Goal: Information Seeking & Learning: Learn about a topic

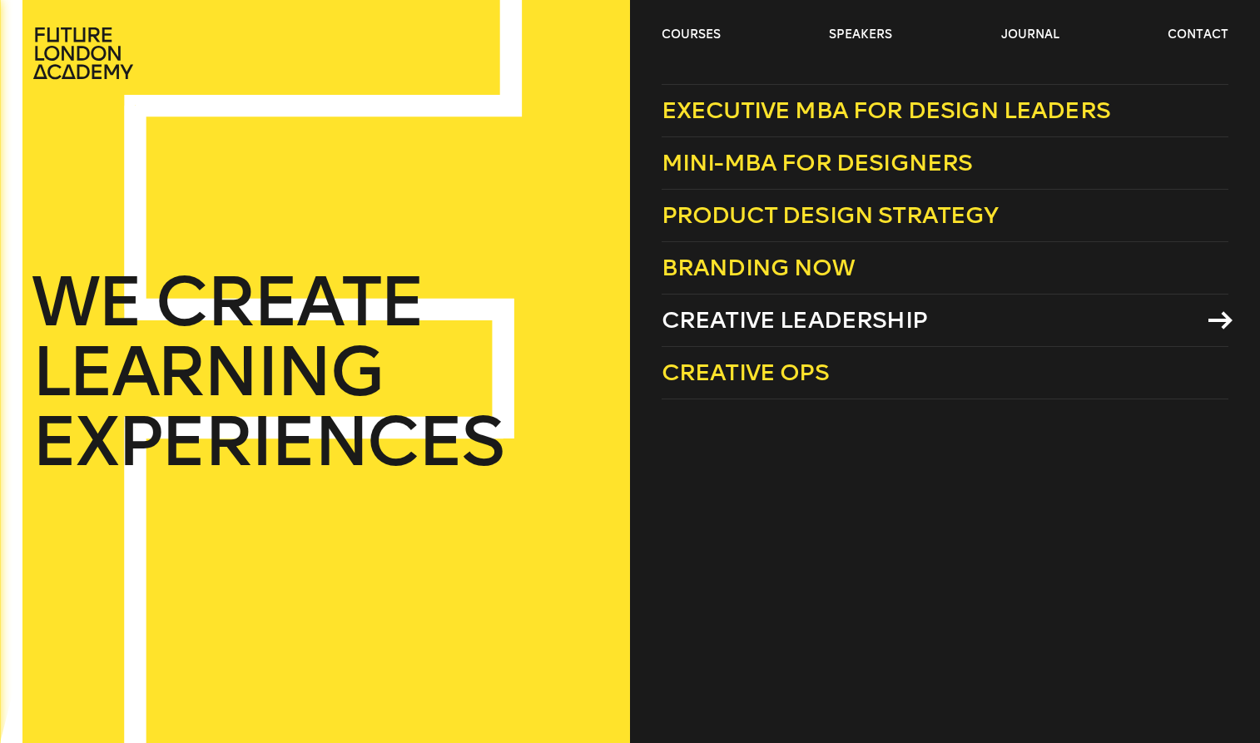
click at [761, 319] on span "Creative Leadership" at bounding box center [795, 319] width 266 height 27
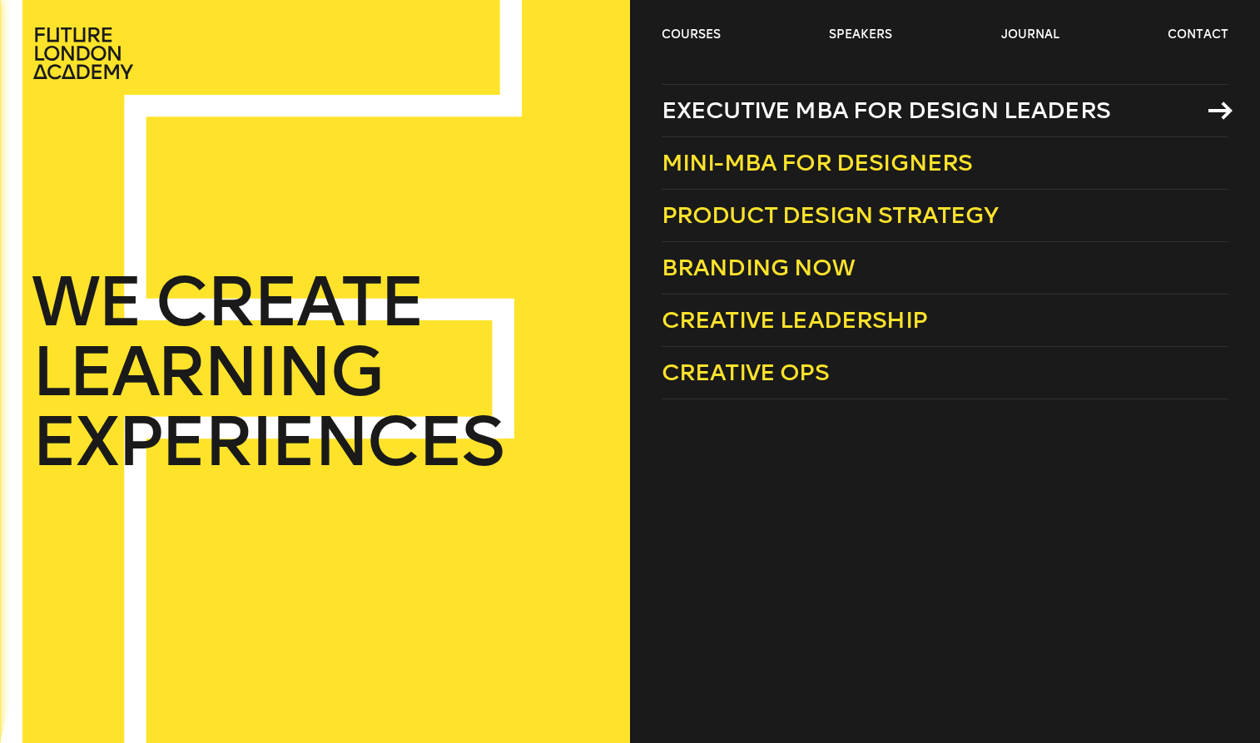
click at [793, 107] on span "Executive MBA for Design Leaders" at bounding box center [886, 110] width 449 height 27
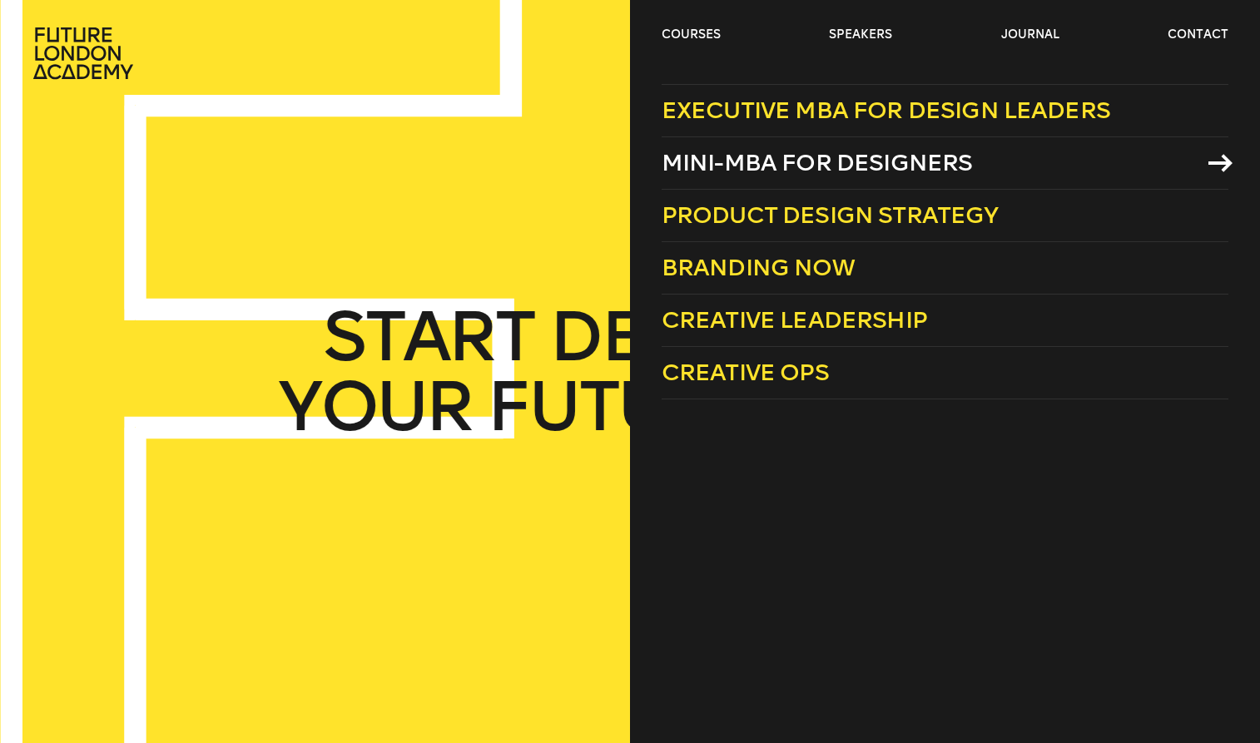
click at [732, 175] on span "Mini-MBA for Designers" at bounding box center [817, 162] width 311 height 27
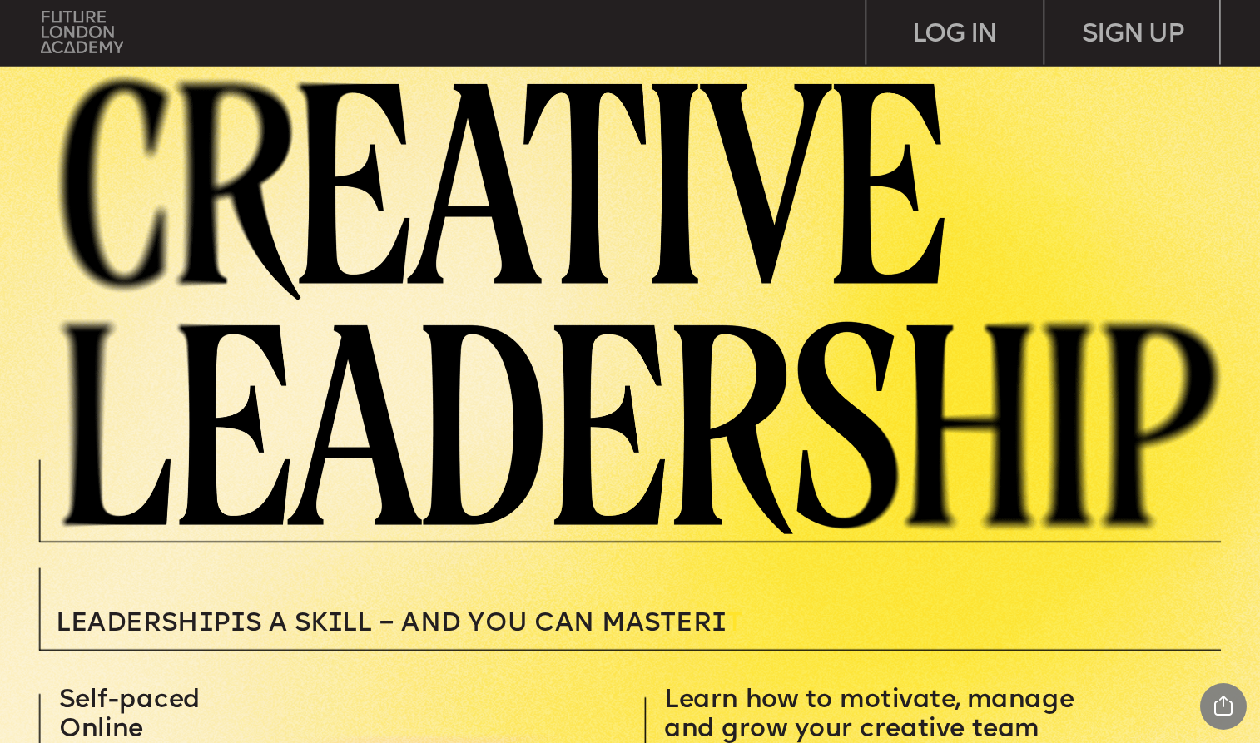
click at [79, 24] on img at bounding box center [82, 32] width 82 height 42
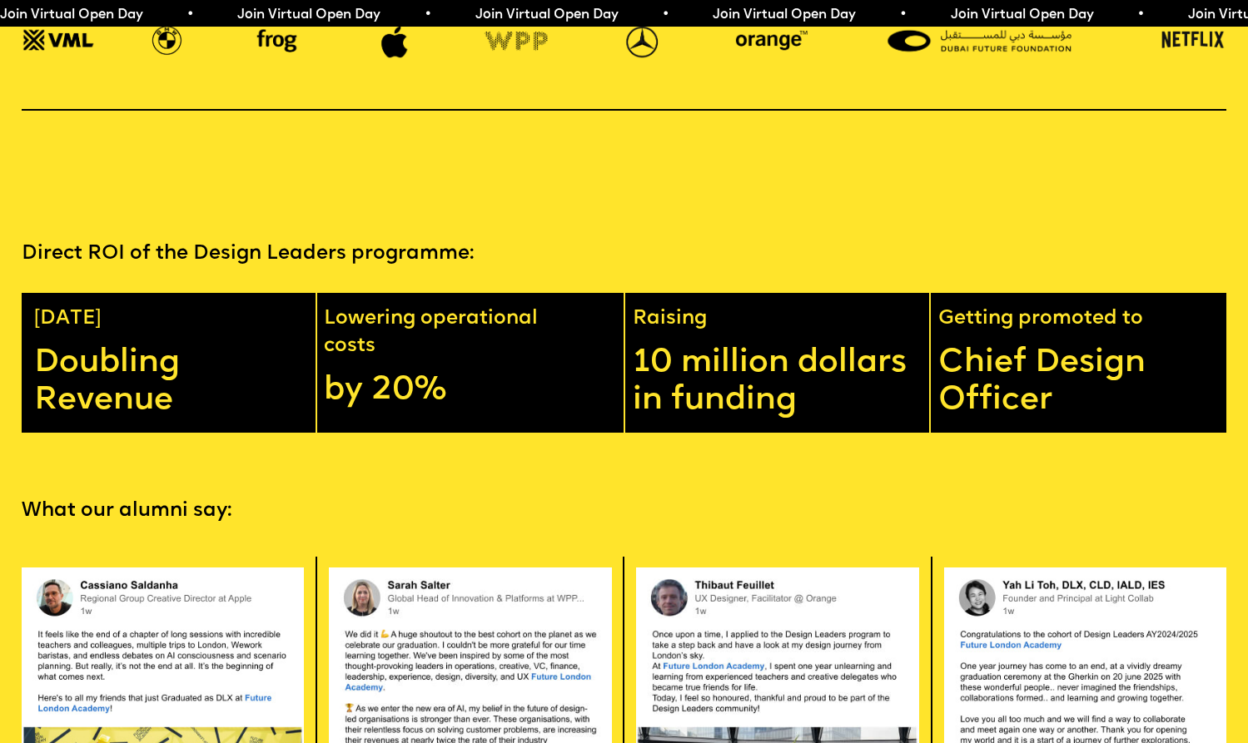
scroll to position [2540, 0]
